Goal: Download file/media

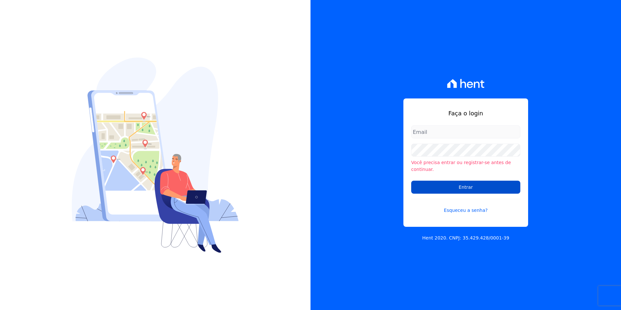
type input "[PERSON_NAME][EMAIL_ADDRESS][PERSON_NAME][DOMAIN_NAME]"
drag, startPoint x: 444, startPoint y: 187, endPoint x: 440, endPoint y: 185, distance: 3.8
click at [444, 187] on input "Entrar" at bounding box center [465, 187] width 109 height 13
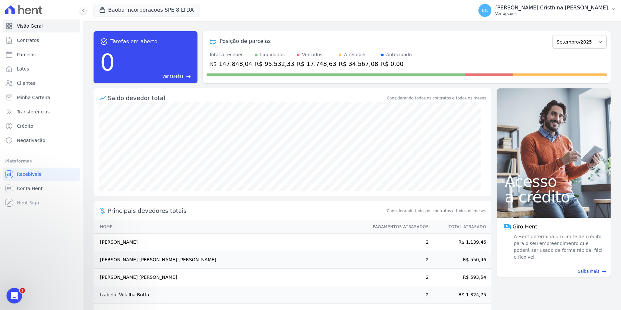
click at [564, 9] on p "[PERSON_NAME] Cristhina [PERSON_NAME]" at bounding box center [551, 8] width 113 height 6
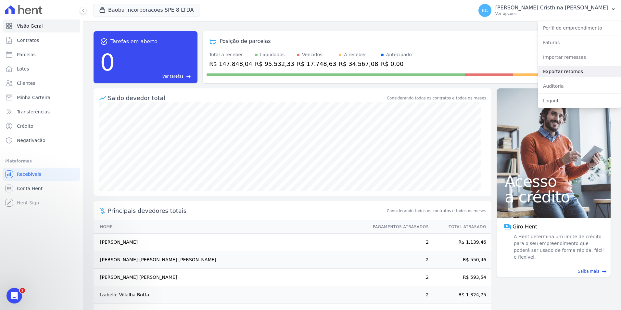
click at [560, 70] on link "Exportar retornos" at bounding box center [579, 72] width 83 height 12
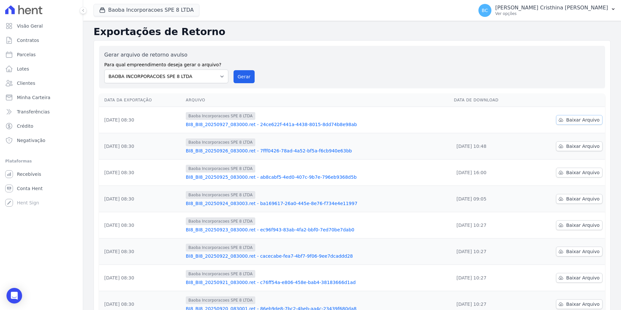
click at [562, 118] on link "Baixar Arquivo" at bounding box center [579, 120] width 46 height 10
